Goal: Transaction & Acquisition: Purchase product/service

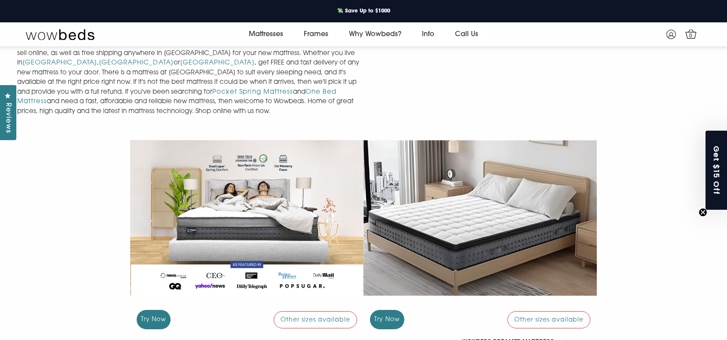
scroll to position [677, 0]
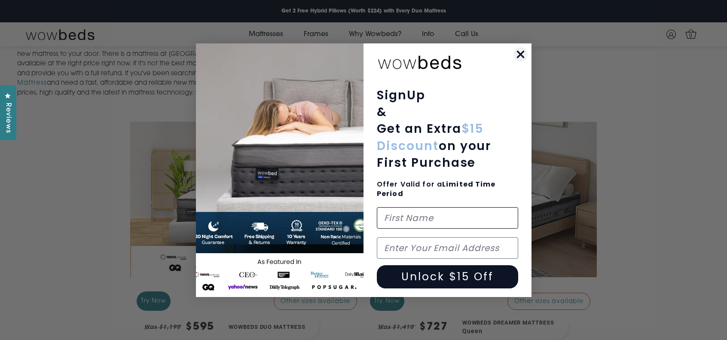
click at [406, 217] on input "First Name" at bounding box center [447, 217] width 141 height 21
type input "TAMMI"
type input "tmpointon@outlook.com"
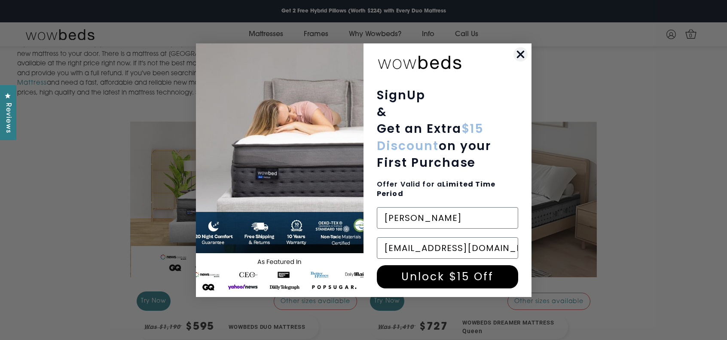
click at [444, 279] on button "Unlock $15 Off" at bounding box center [447, 276] width 141 height 23
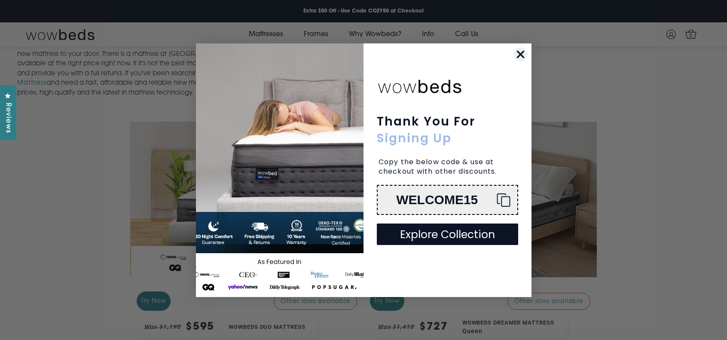
click at [439, 239] on button "Explore Collection" at bounding box center [447, 234] width 141 height 21
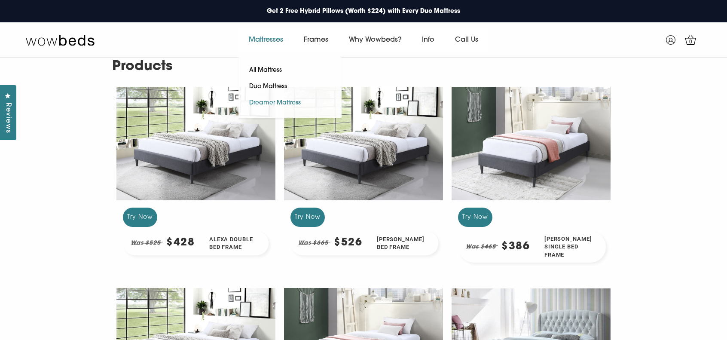
click at [258, 102] on link "Dreamer Mattress" at bounding box center [275, 103] width 73 height 16
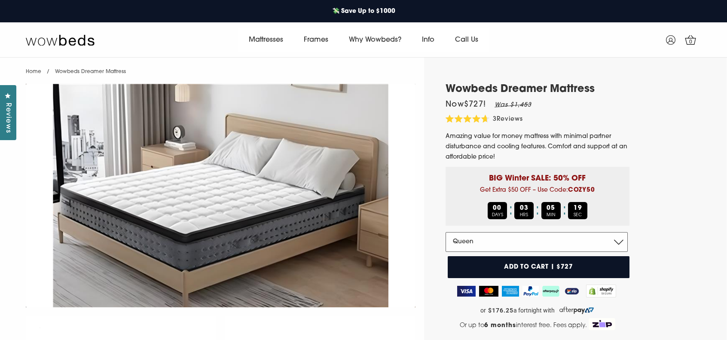
click at [616, 242] on select "Double Queen King" at bounding box center [537, 242] width 182 height 20
select select "Double"
click at [446, 232] on select "Double Queen King" at bounding box center [537, 242] width 182 height 20
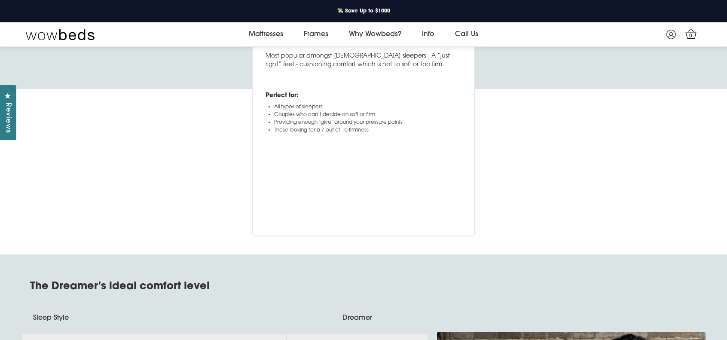
scroll to position [3041, 0]
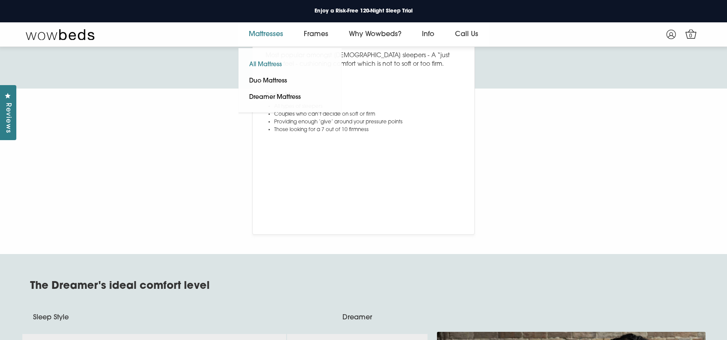
click at [259, 62] on link "All Mattress" at bounding box center [266, 65] width 54 height 16
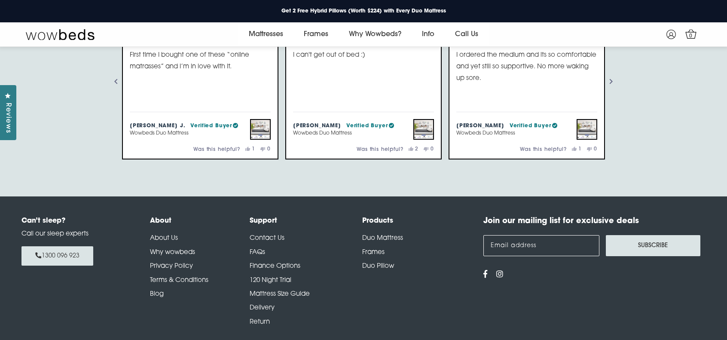
scroll to position [1215, 0]
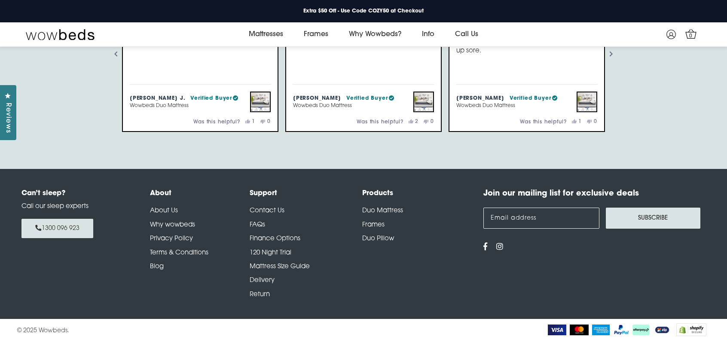
click at [162, 223] on link "Why wowbeds" at bounding box center [172, 225] width 45 height 6
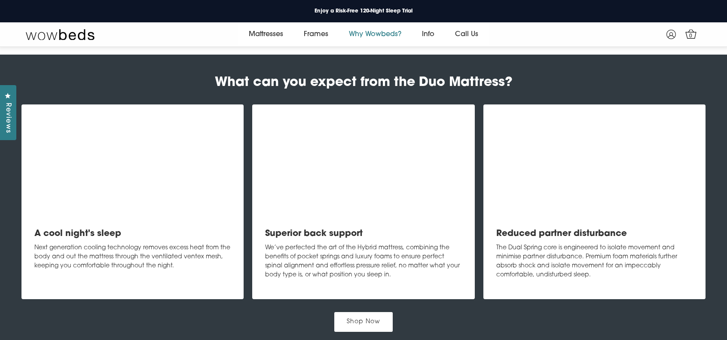
scroll to position [676, 0]
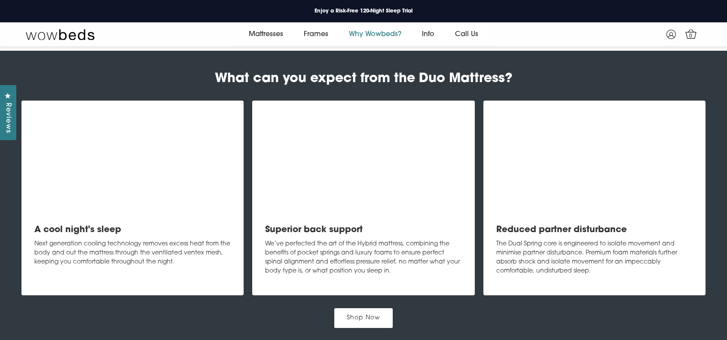
click at [343, 183] on video at bounding box center [363, 162] width 196 height 98
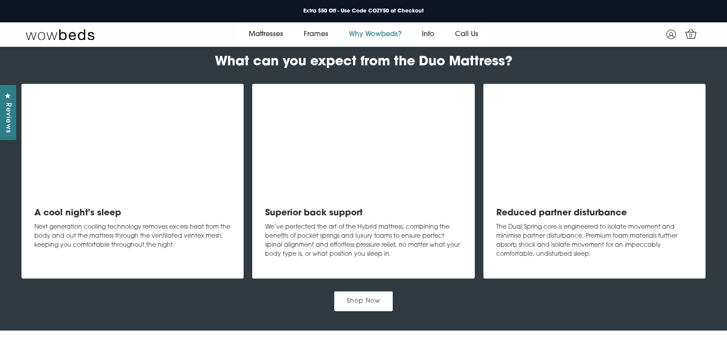
scroll to position [547, 0]
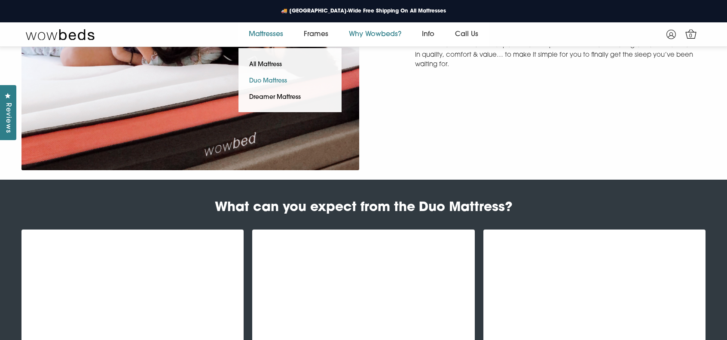
click at [280, 81] on link "Duo Mattress" at bounding box center [268, 81] width 59 height 16
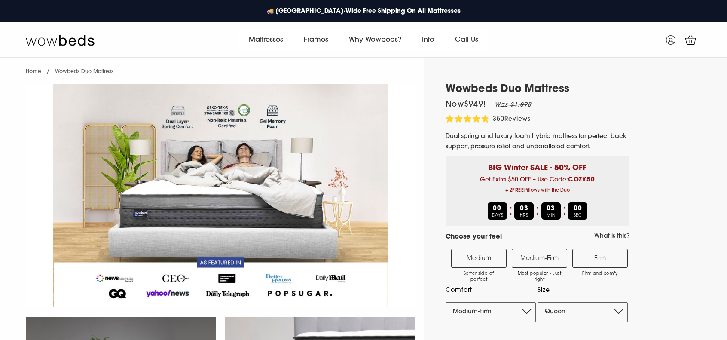
select select "Medium-Firm"
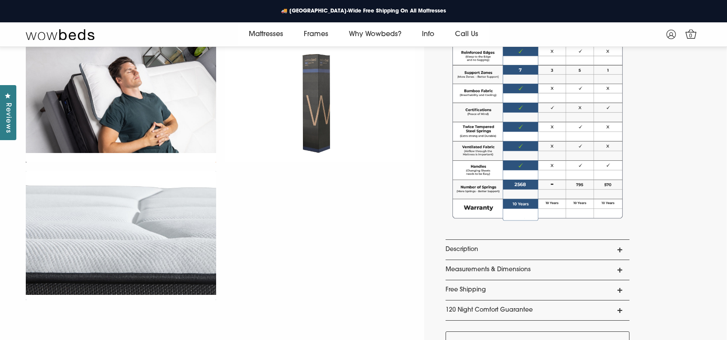
scroll to position [634, 0]
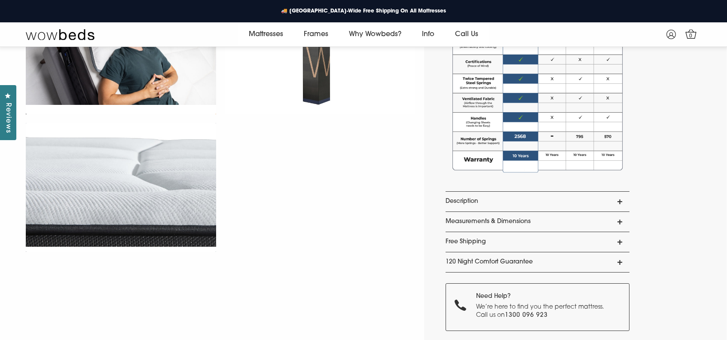
click at [468, 198] on link "Description" at bounding box center [538, 202] width 184 height 20
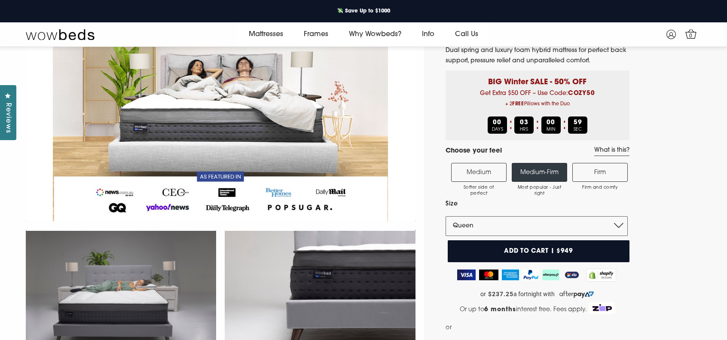
scroll to position [75, 0]
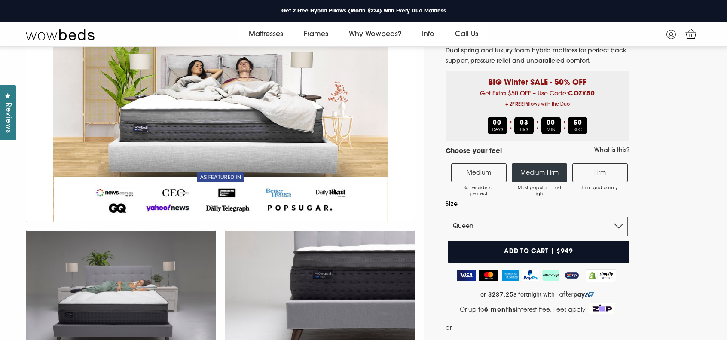
click at [463, 168] on label "Medium Softer side of perfect" at bounding box center [478, 172] width 55 height 19
click at [0, 0] on input "Medium Softer side of perfect" at bounding box center [0, 0] width 0 height 0
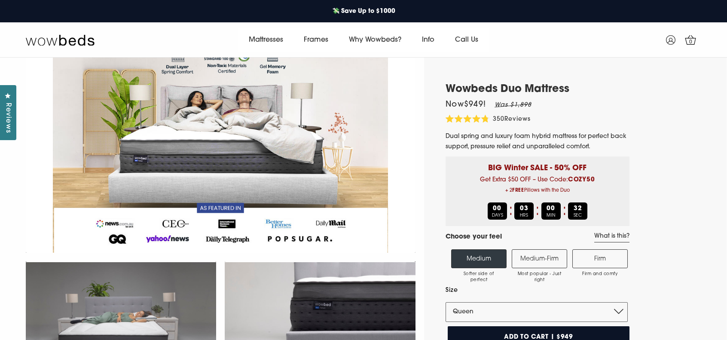
scroll to position [56, 0]
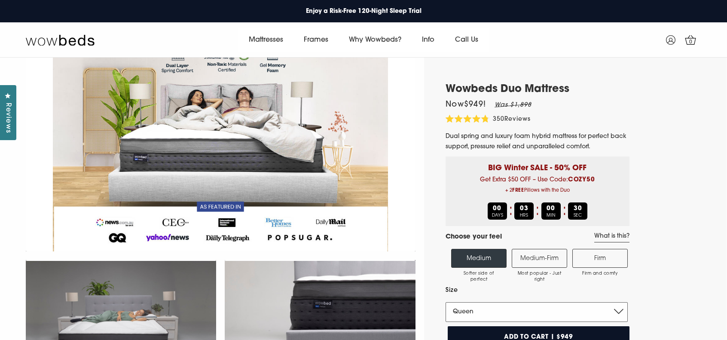
click at [564, 315] on select "Single King Single Double Queen King" at bounding box center [537, 312] width 182 height 20
select select "Double"
click at [446, 302] on select "Single King Single Double Queen King" at bounding box center [537, 312] width 182 height 20
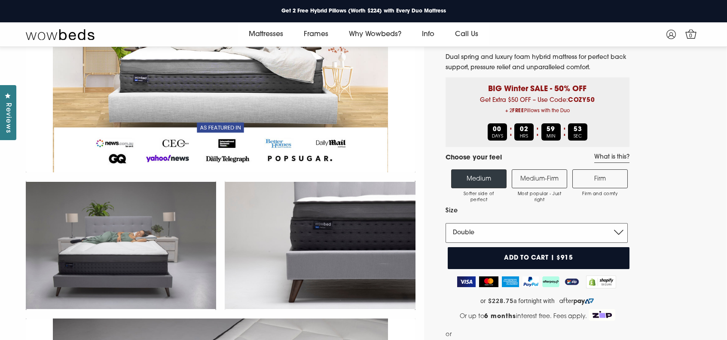
scroll to position [32, 0]
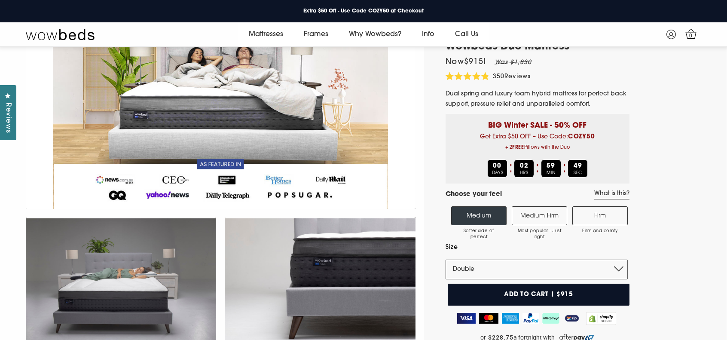
click at [514, 291] on button "Add to cart | $915" at bounding box center [539, 295] width 182 height 22
click at [686, 36] on icon at bounding box center [691, 33] width 11 height 9
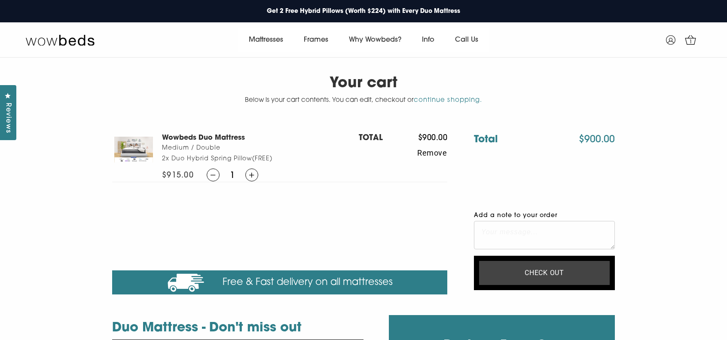
click at [538, 269] on input "Check out" at bounding box center [544, 273] width 131 height 24
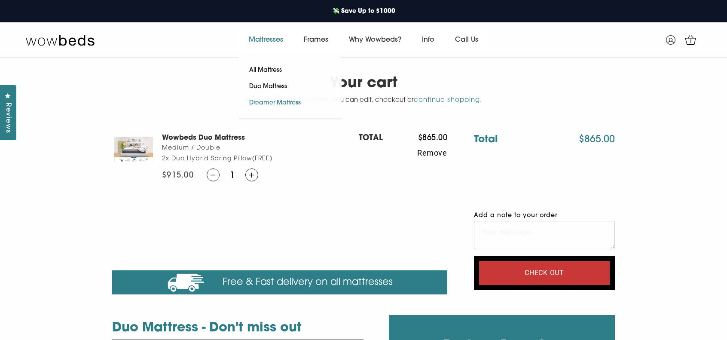
click at [261, 103] on link "Dreamer Mattress" at bounding box center [275, 103] width 73 height 16
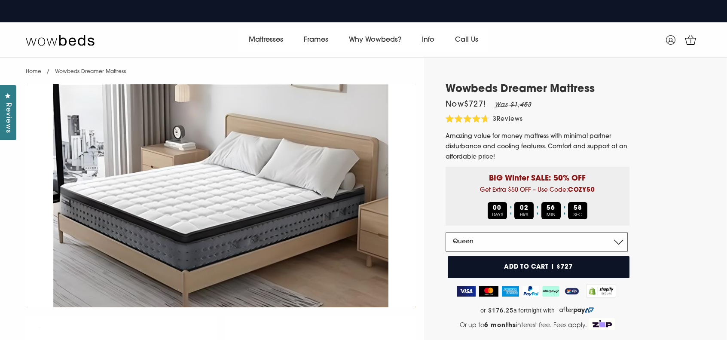
click at [483, 238] on select "Double Queen King" at bounding box center [537, 242] width 182 height 20
select select "Double"
click at [446, 232] on select "Double Queen King" at bounding box center [537, 242] width 182 height 20
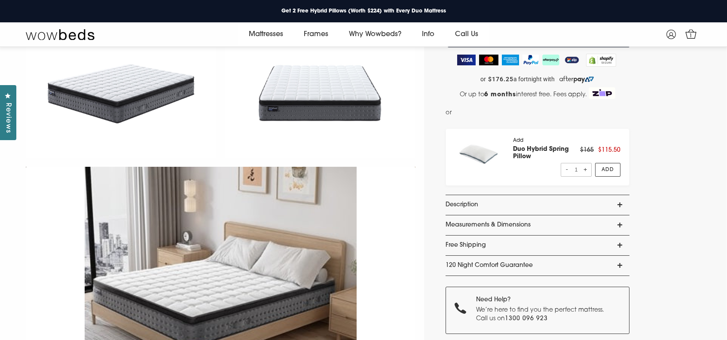
scroll to position [290, 0]
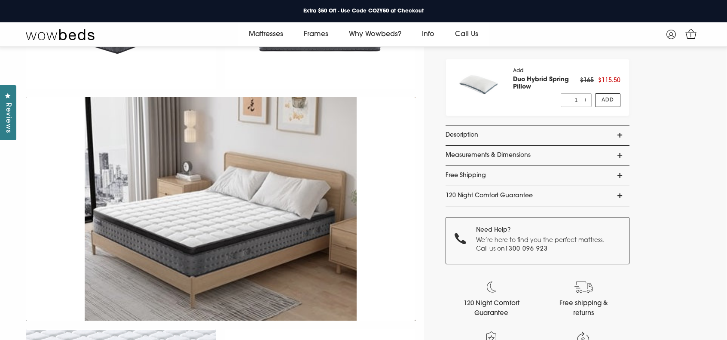
click at [471, 132] on link "Description" at bounding box center [538, 136] width 184 height 20
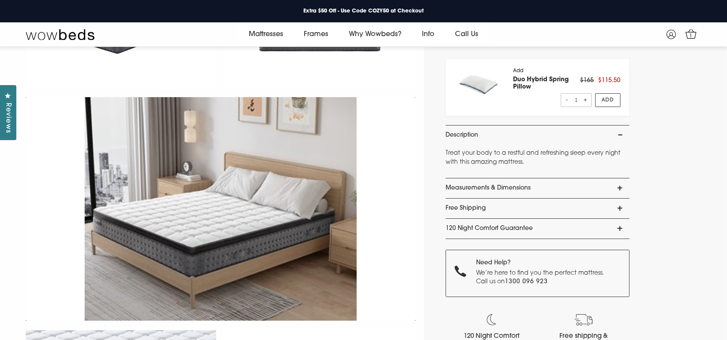
click at [471, 132] on link "Description" at bounding box center [538, 136] width 184 height 20
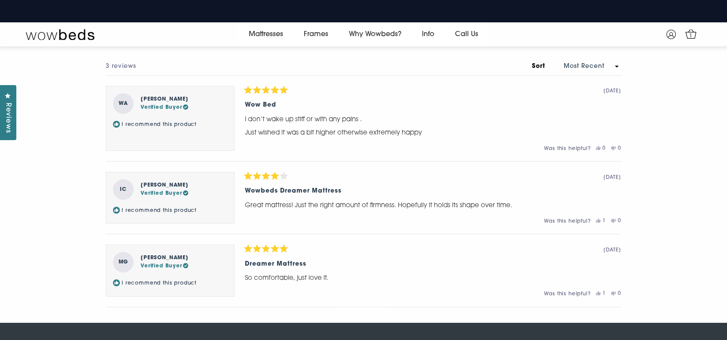
scroll to position [3772, 0]
